Goal: Task Accomplishment & Management: Manage account settings

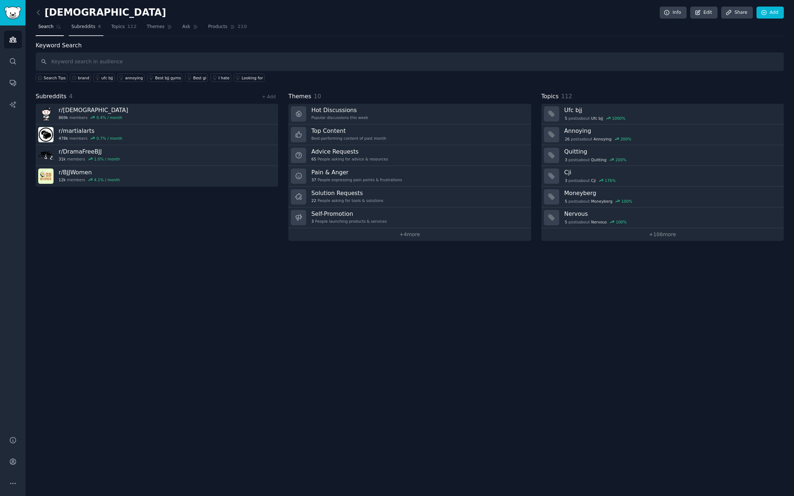
click at [83, 31] on link "Subreddits 4" at bounding box center [86, 28] width 35 height 15
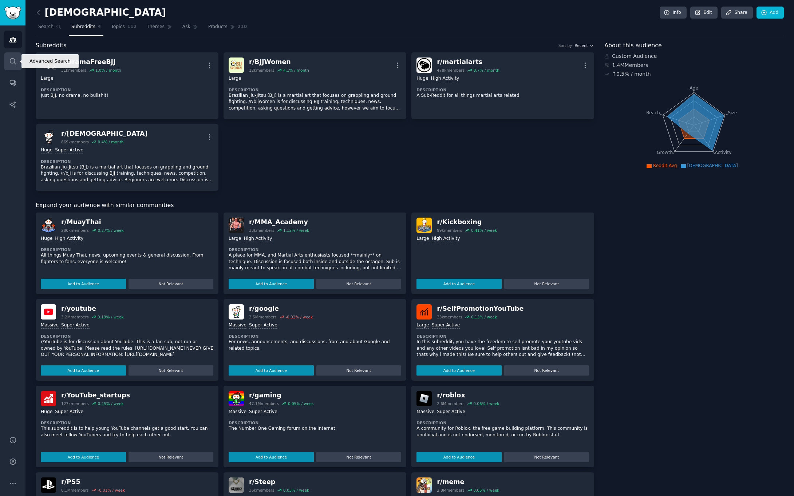
click at [15, 63] on icon "Sidebar" at bounding box center [13, 61] width 6 height 6
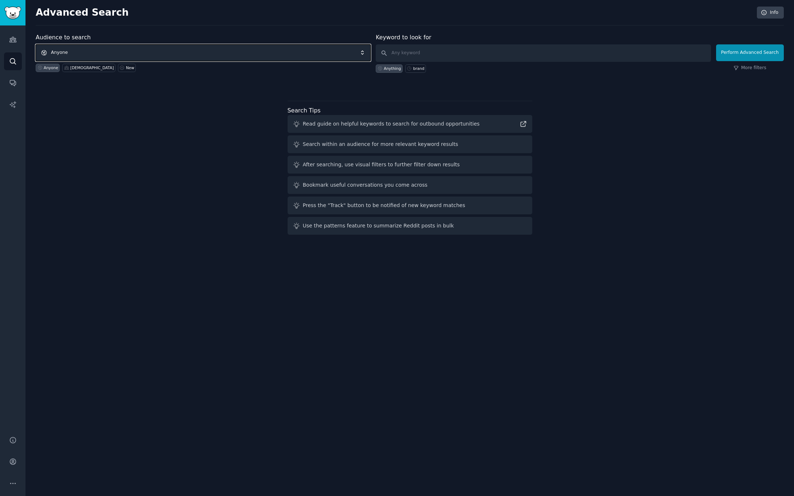
click at [121, 52] on span "Anyone" at bounding box center [203, 52] width 335 height 17
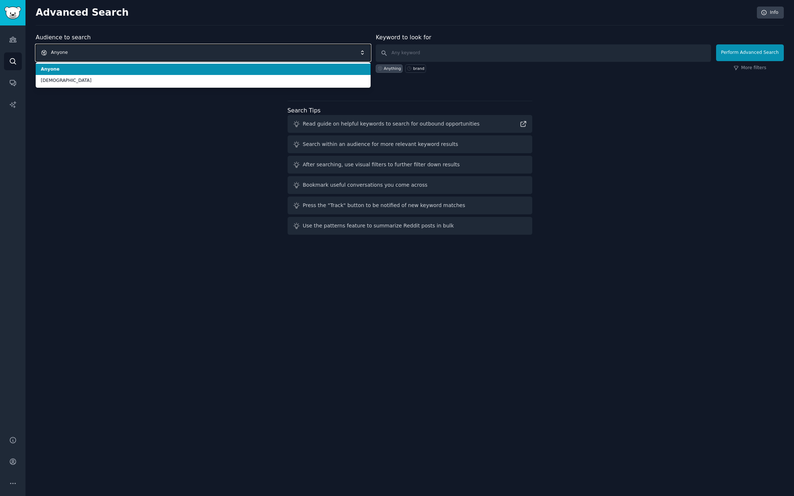
click at [120, 52] on span "Anyone" at bounding box center [203, 52] width 335 height 17
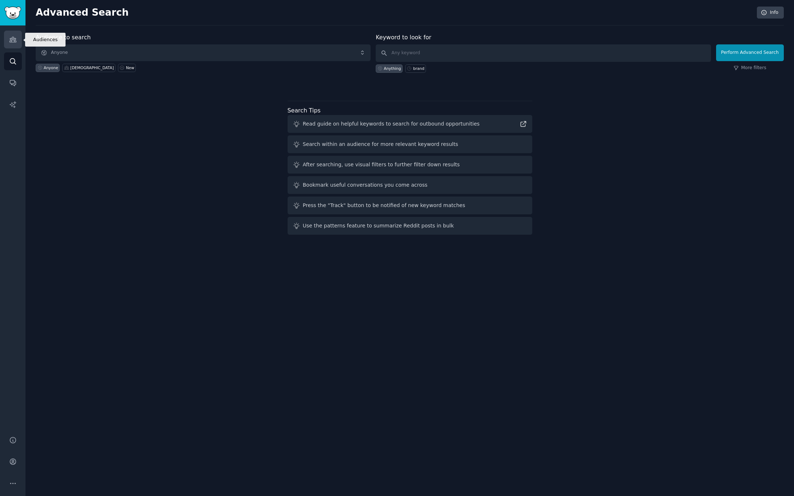
click at [15, 38] on icon "Sidebar" at bounding box center [12, 39] width 7 height 5
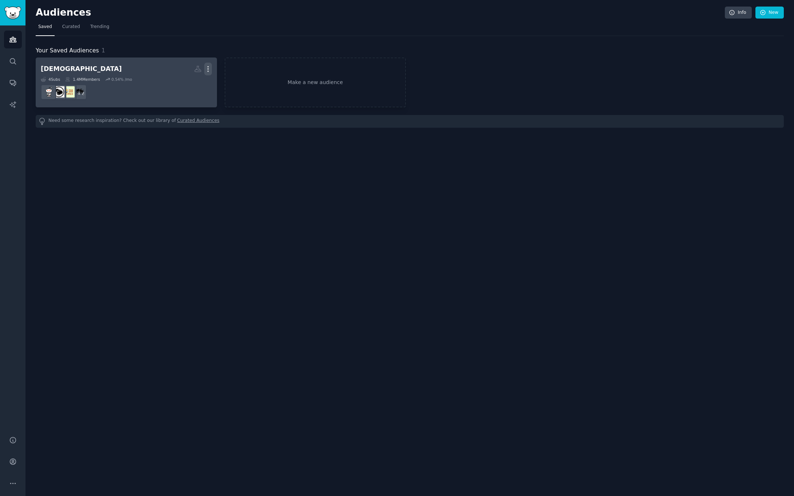
click at [206, 67] on icon "button" at bounding box center [208, 69] width 8 height 8
click at [186, 71] on p "View" at bounding box center [186, 72] width 12 height 8
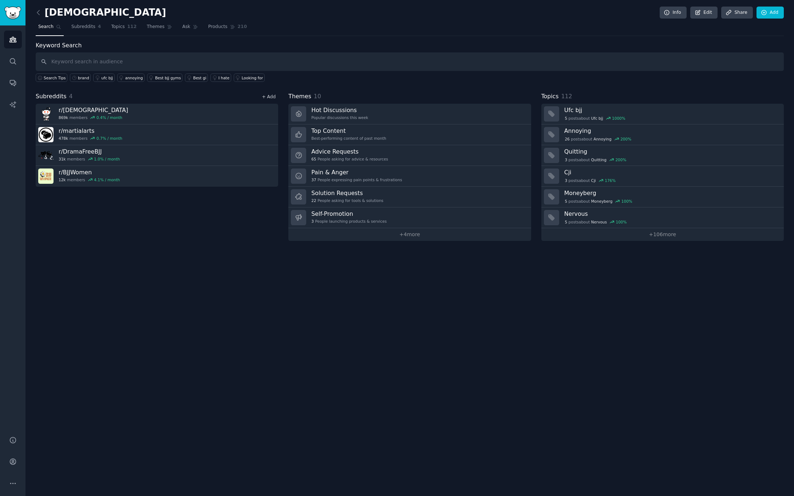
click at [268, 96] on link "+ Add" at bounding box center [269, 96] width 14 height 5
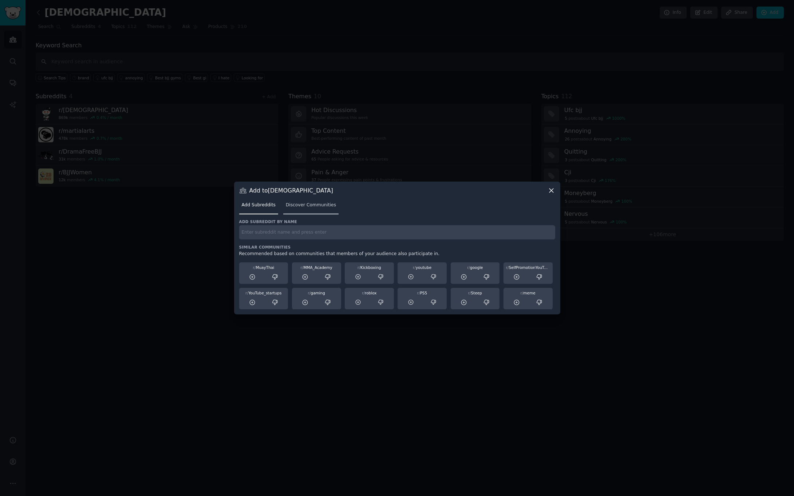
click at [317, 209] on link "Discover Communities" at bounding box center [310, 206] width 55 height 15
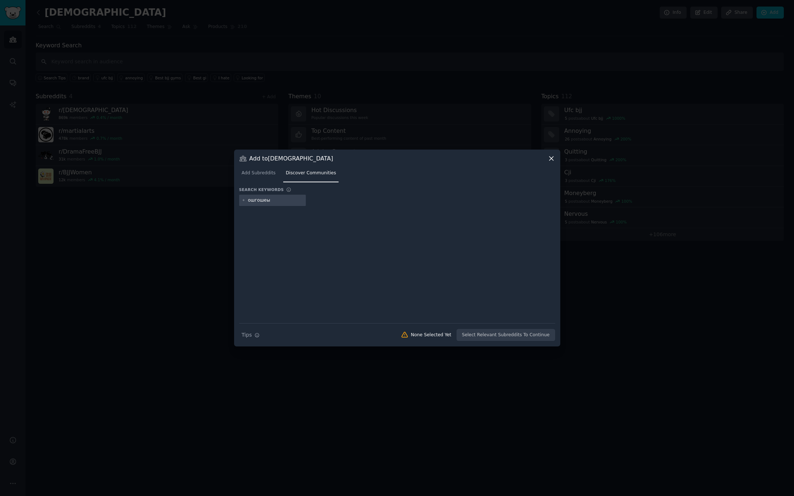
type input "ошгошеыг"
type input "jiujitsu"
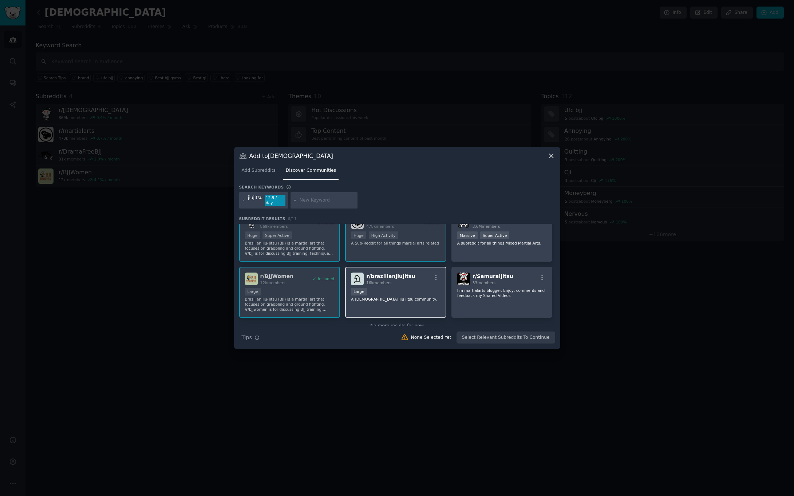
scroll to position [12, 0]
click at [403, 294] on div "Large" at bounding box center [396, 294] width 90 height 9
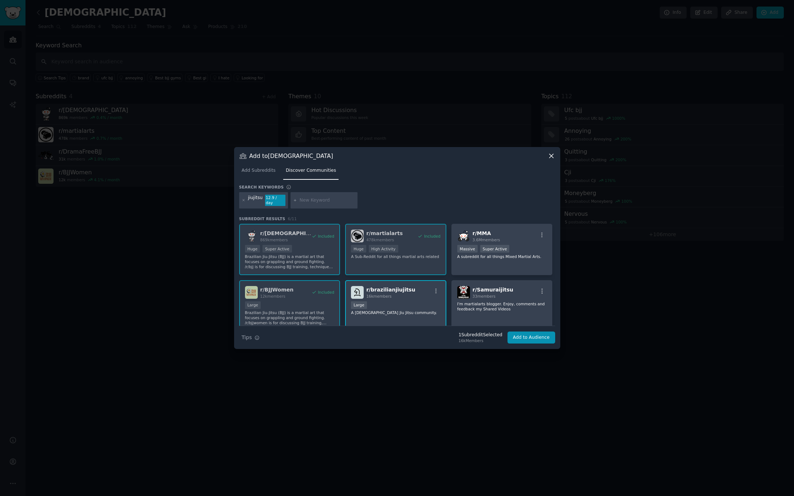
scroll to position [31, 0]
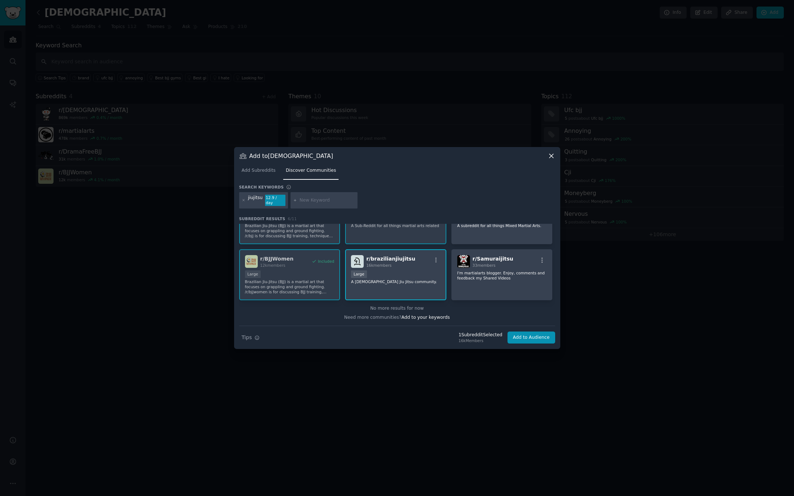
click at [325, 199] on input "text" at bounding box center [327, 200] width 55 height 7
type input "brazilian jiu jitsu"
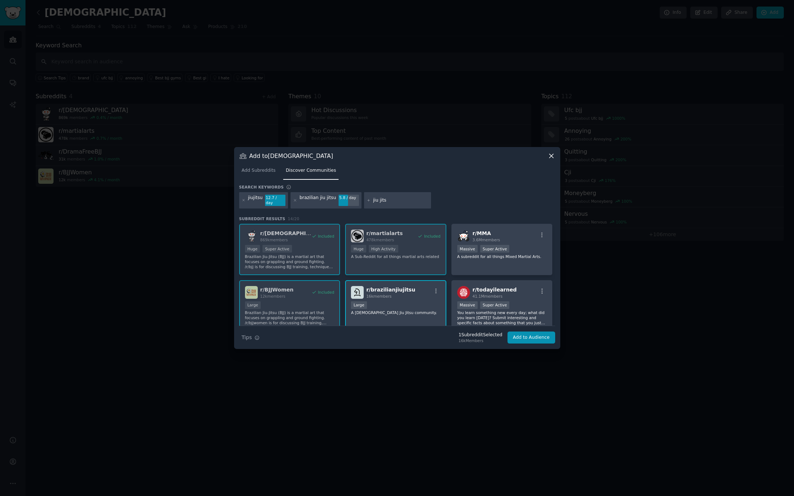
type input "jiu jitsu"
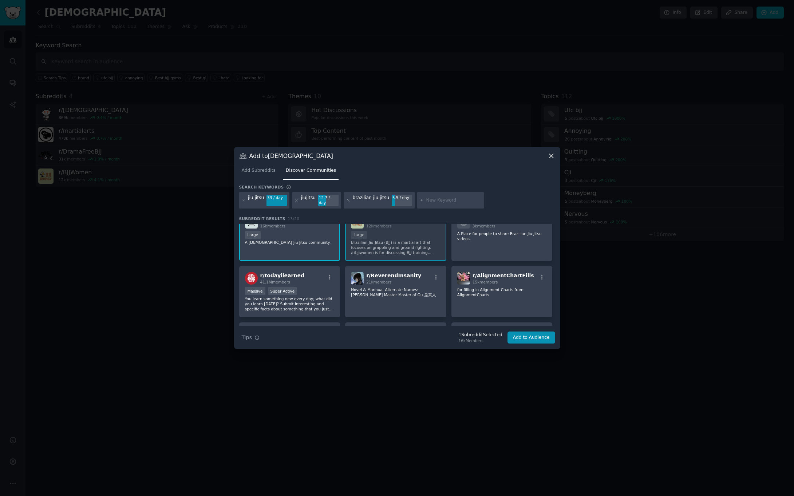
scroll to position [55, 0]
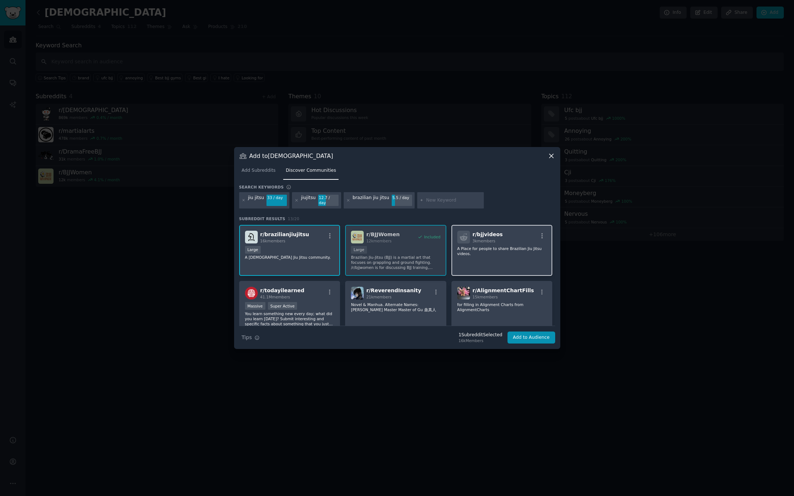
click at [485, 254] on div "r/ bjjvideos 3k members A Place for people to share Brazilian Jiu Jitsu videos." at bounding box center [501, 250] width 101 height 51
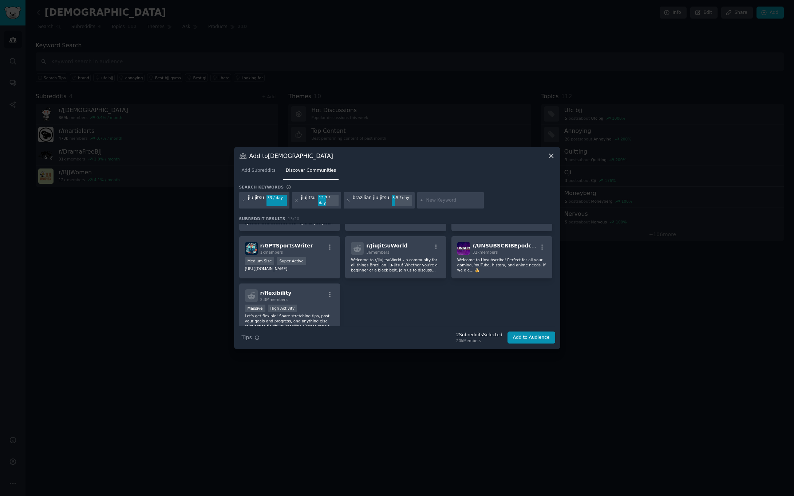
scroll to position [164, 0]
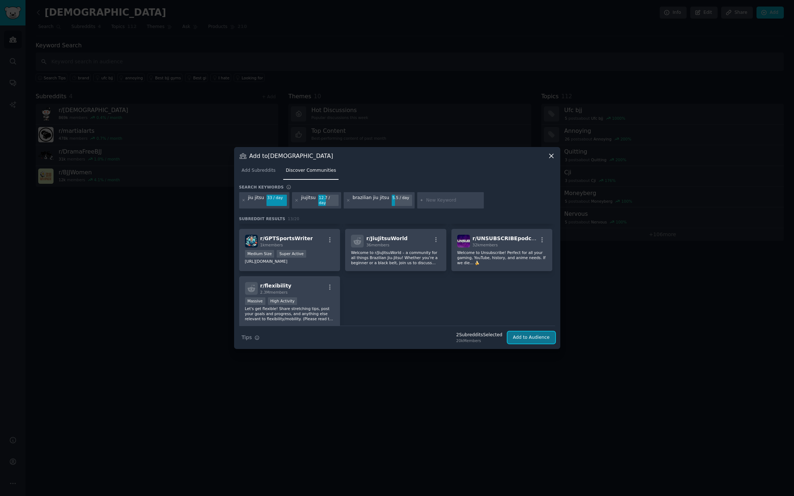
click at [526, 336] on button "Add to Audience" at bounding box center [531, 338] width 48 height 12
